Goal: Task Accomplishment & Management: Manage account settings

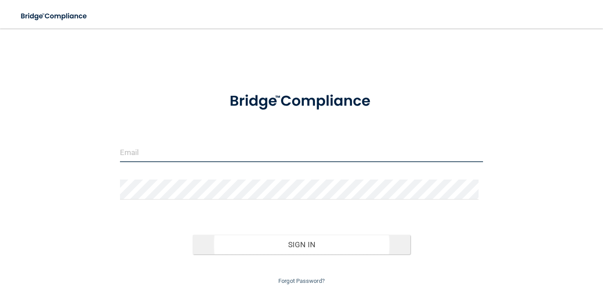
type input "[EMAIL_ADDRESS][DOMAIN_NAME]"
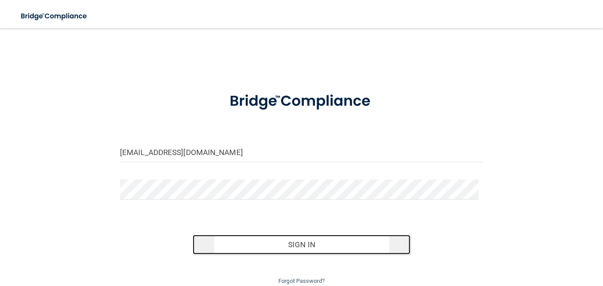
click at [305, 248] on button "Sign In" at bounding box center [302, 245] width 218 height 20
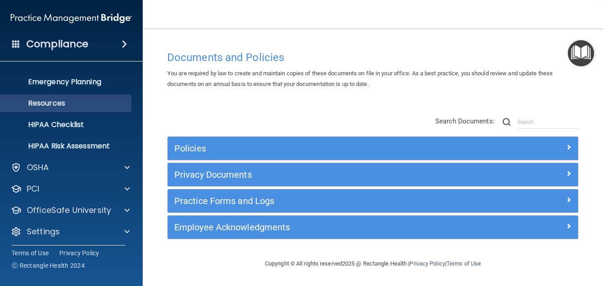
scroll to position [84, 0]
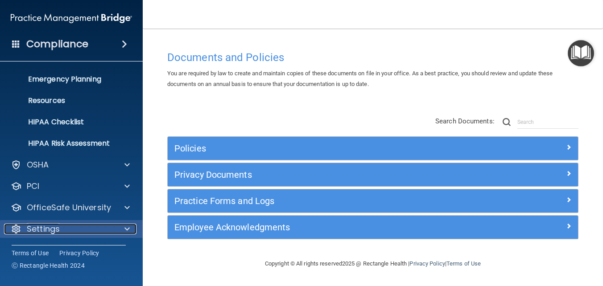
click at [124, 227] on div at bounding box center [126, 229] width 22 height 11
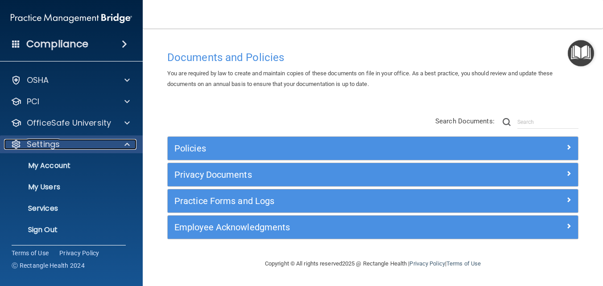
scroll to position [169, 0]
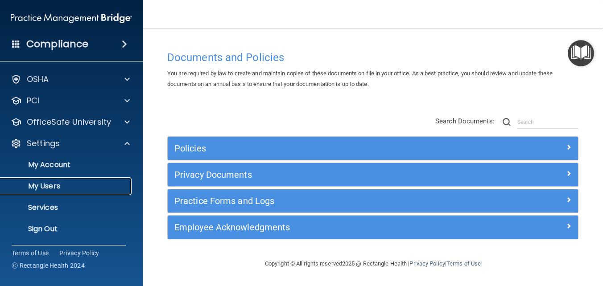
click at [47, 187] on p "My Users" at bounding box center [67, 186] width 122 height 9
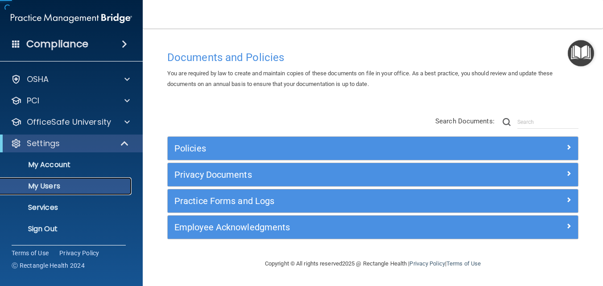
scroll to position [20, 0]
select select "20"
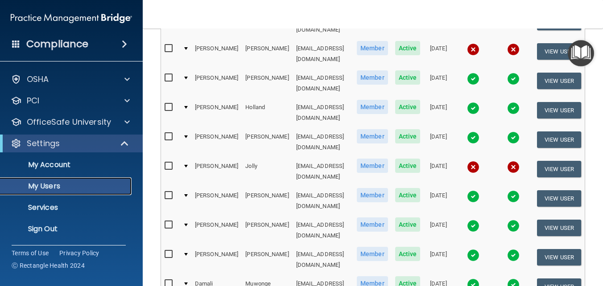
scroll to position [446, 0]
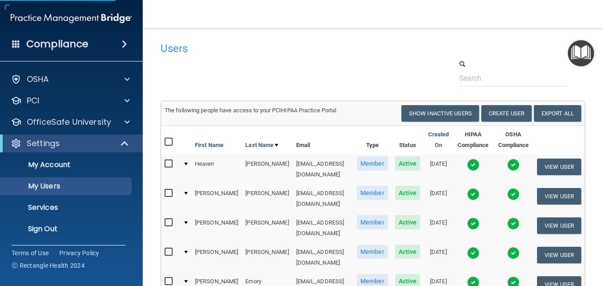
select select "20"
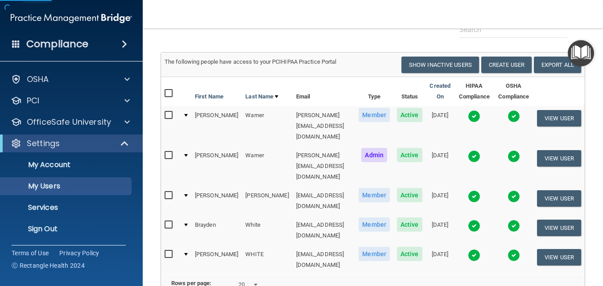
scroll to position [102, 0]
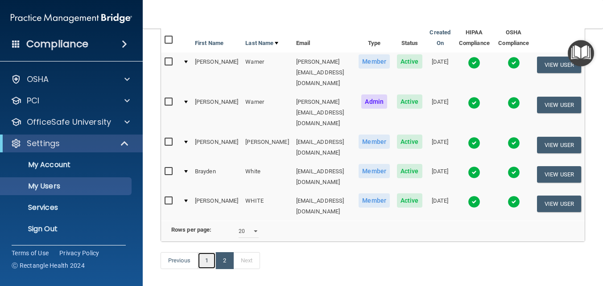
click at [207, 252] on link "1" at bounding box center [207, 260] width 18 height 17
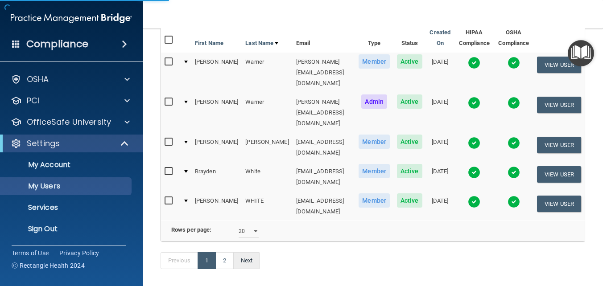
select select "20"
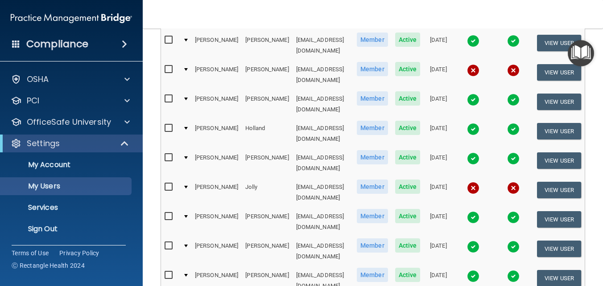
scroll to position [401, 0]
